Goal: Transaction & Acquisition: Purchase product/service

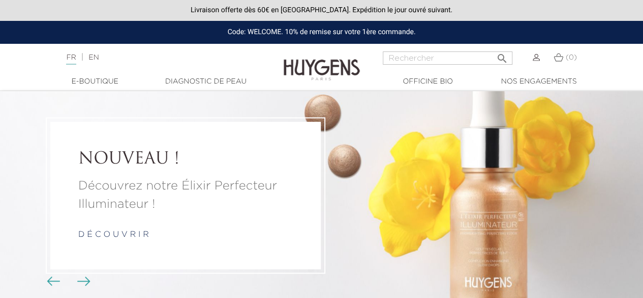
click at [86, 282] on img "Boutons du carrousel" at bounding box center [83, 280] width 13 height 9
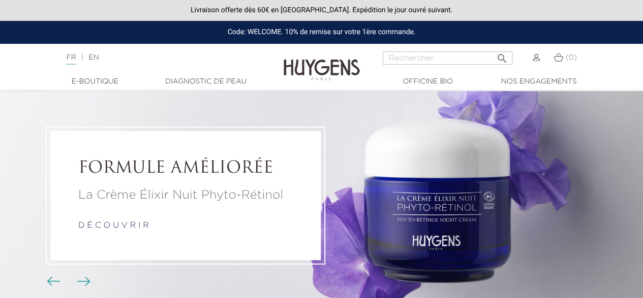
click at [86, 282] on img "Boutons du carrousel" at bounding box center [83, 280] width 13 height 9
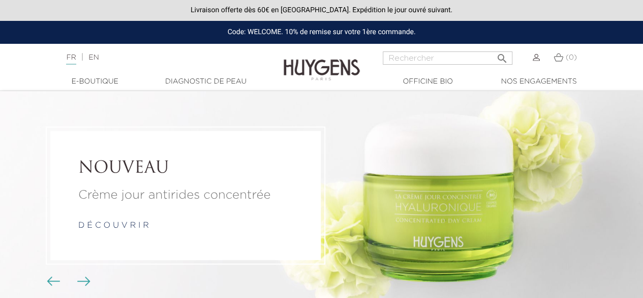
click at [86, 282] on img "Boutons du carrousel" at bounding box center [83, 280] width 13 height 9
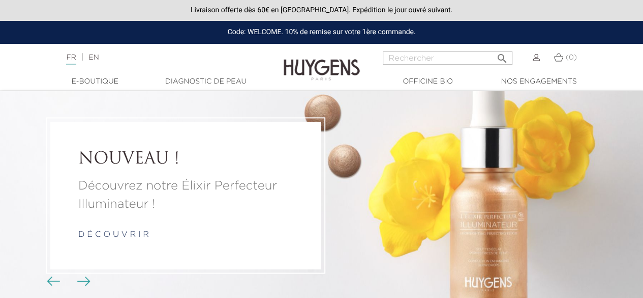
click at [86, 282] on img "Boutons du carrousel" at bounding box center [83, 280] width 13 height 9
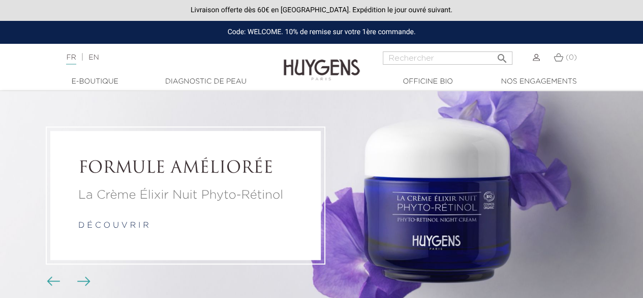
click at [314, 62] on img at bounding box center [322, 62] width 76 height 39
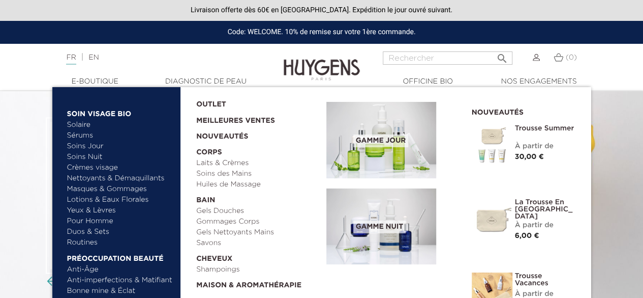
click at [381, 145] on span "Gamme jour" at bounding box center [381, 140] width 55 height 13
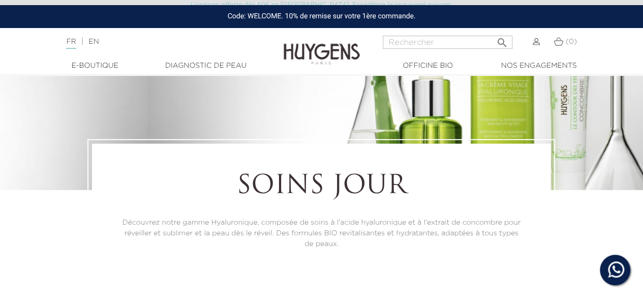
scroll to position [51, 0]
click at [299, 127] on div at bounding box center [321, 114] width 643 height 149
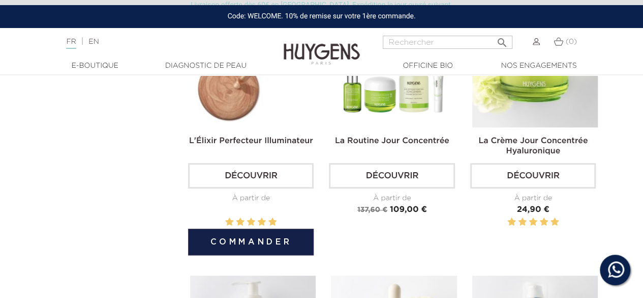
scroll to position [203, 0]
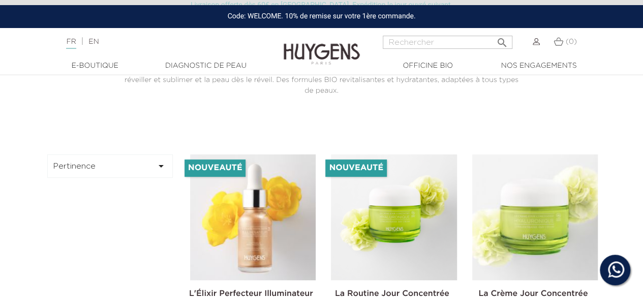
click at [409, 214] on img at bounding box center [394, 217] width 126 height 126
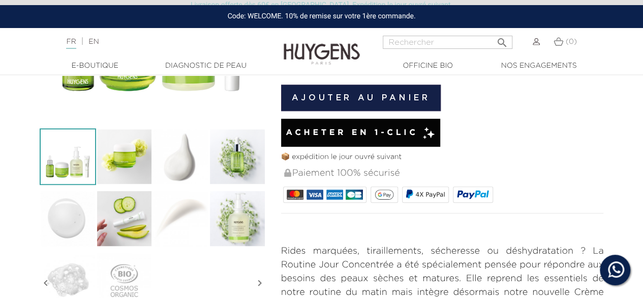
scroll to position [254, 0]
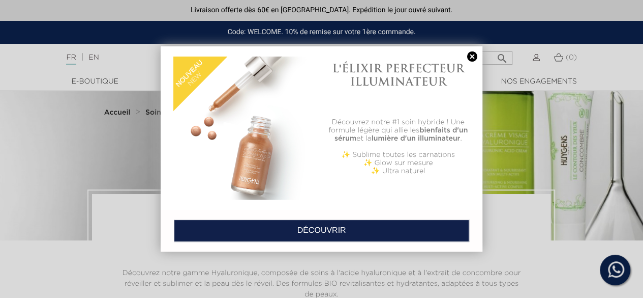
click at [470, 61] on link at bounding box center [472, 56] width 14 height 11
